Goal: Navigation & Orientation: Go to known website

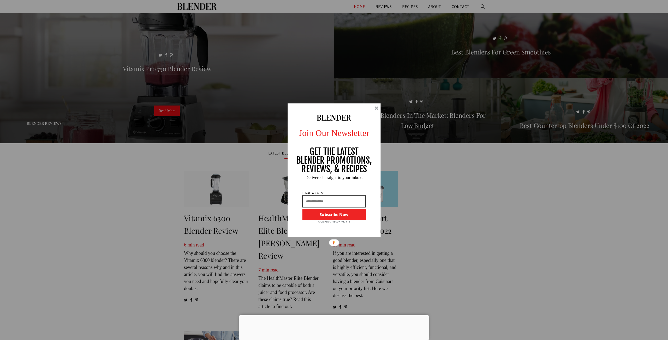
click at [377, 108] on div at bounding box center [376, 108] width 4 height 4
